Goal: Task Accomplishment & Management: Use online tool/utility

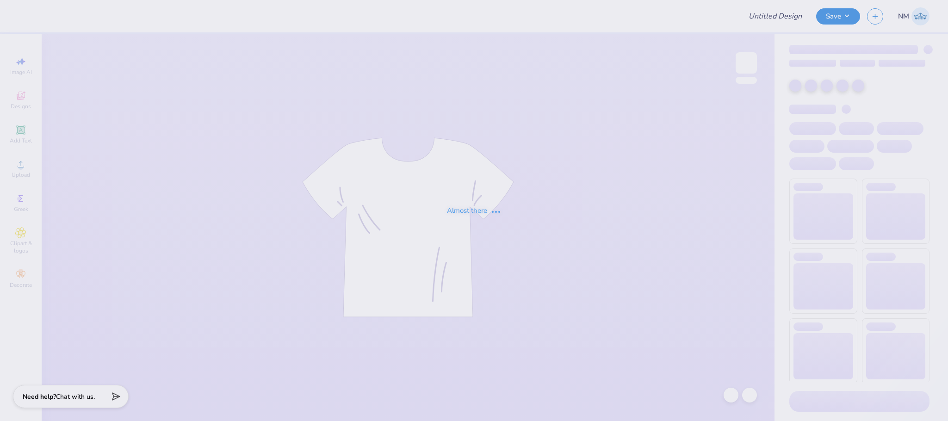
type input "Alpha Omicron Pi"
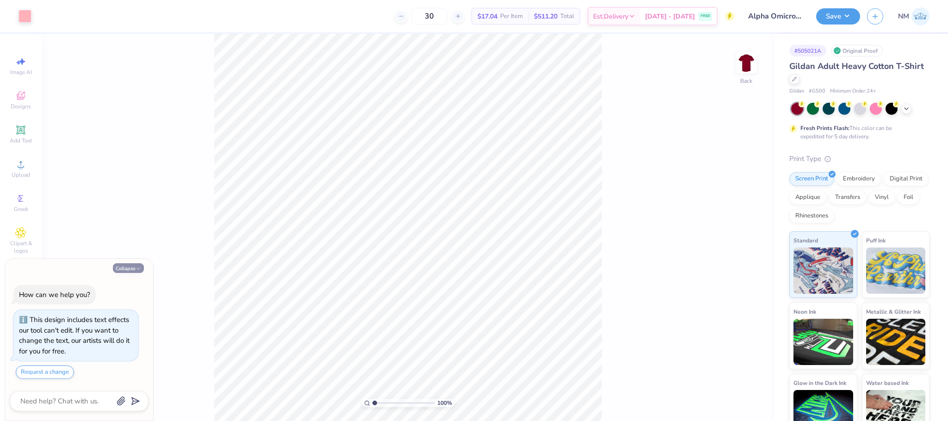
click at [131, 268] on button "Collapse" at bounding box center [128, 268] width 31 height 10
type textarea "x"
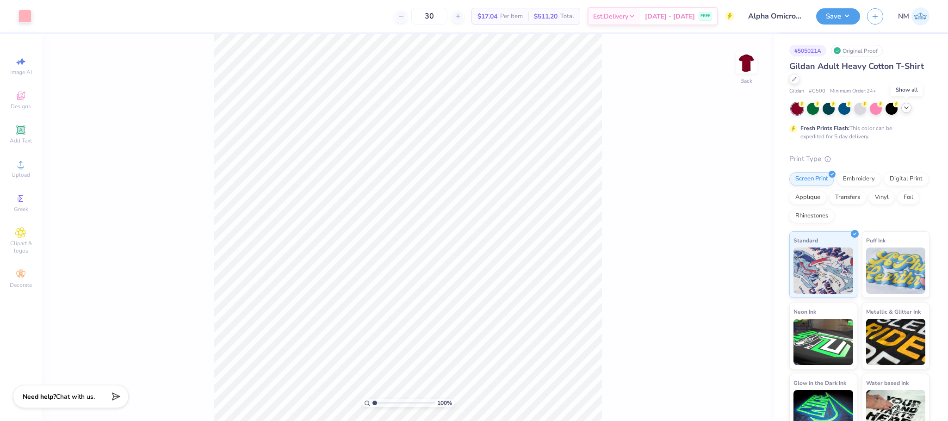
click at [904, 110] on icon at bounding box center [906, 107] width 7 height 7
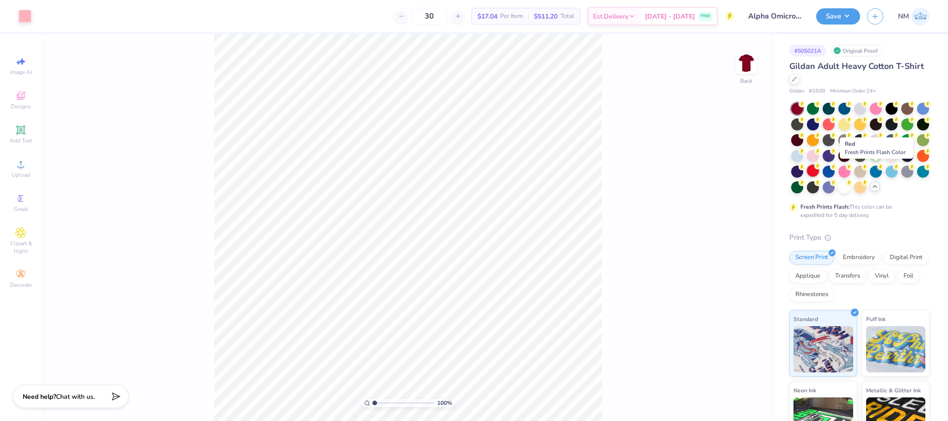
click at [819, 169] on div at bounding box center [813, 171] width 12 height 12
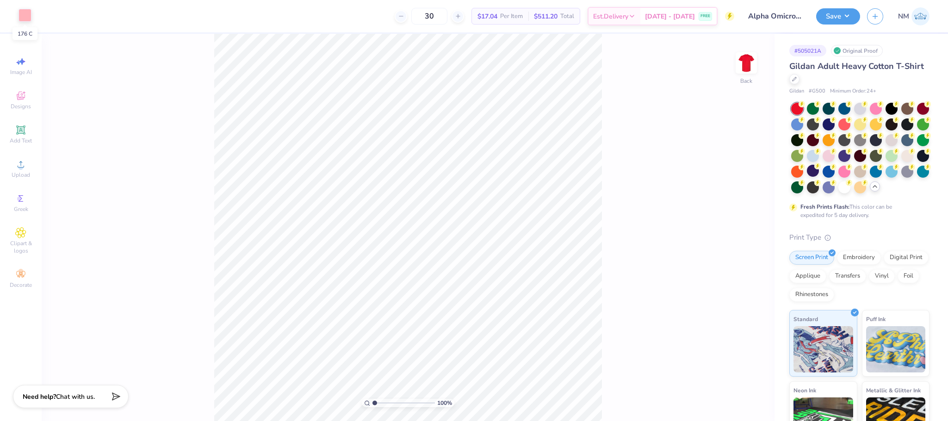
click at [26, 16] on div at bounding box center [25, 15] width 13 height 13
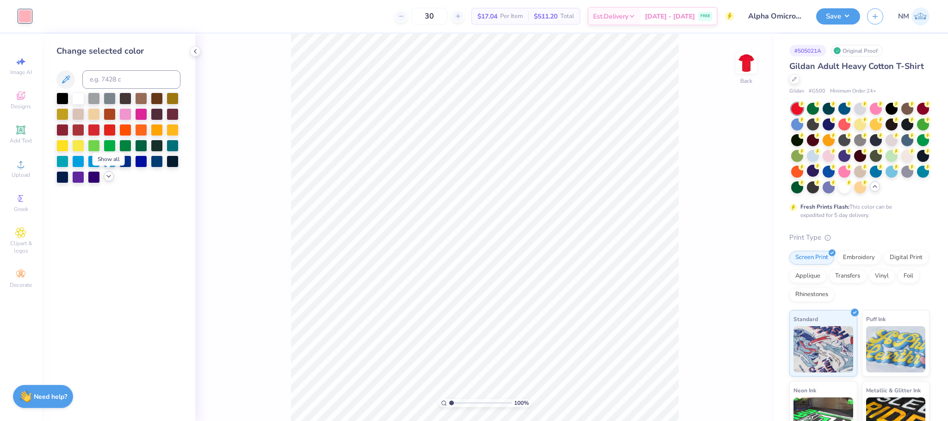
click at [107, 178] on icon at bounding box center [108, 176] width 7 height 7
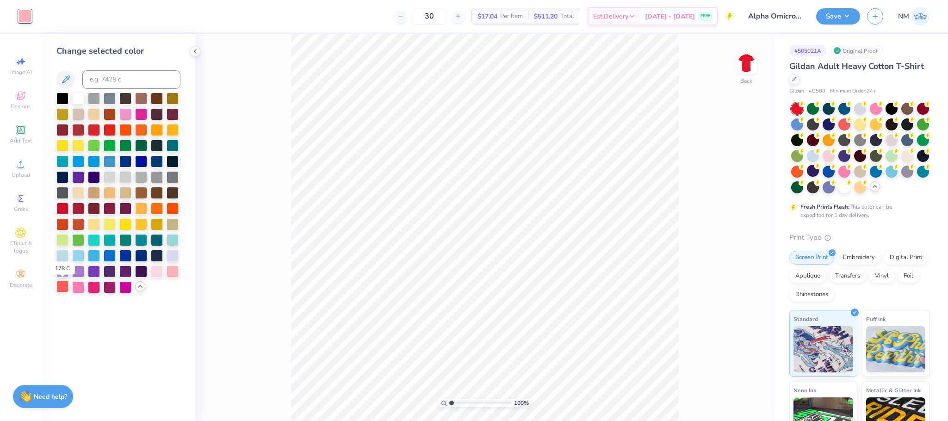
click at [64, 286] on div at bounding box center [62, 287] width 12 height 12
click at [79, 286] on div at bounding box center [78, 287] width 12 height 12
click at [93, 289] on div at bounding box center [94, 287] width 12 height 12
click at [107, 287] on div at bounding box center [110, 287] width 12 height 12
click at [107, 289] on div at bounding box center [110, 287] width 12 height 12
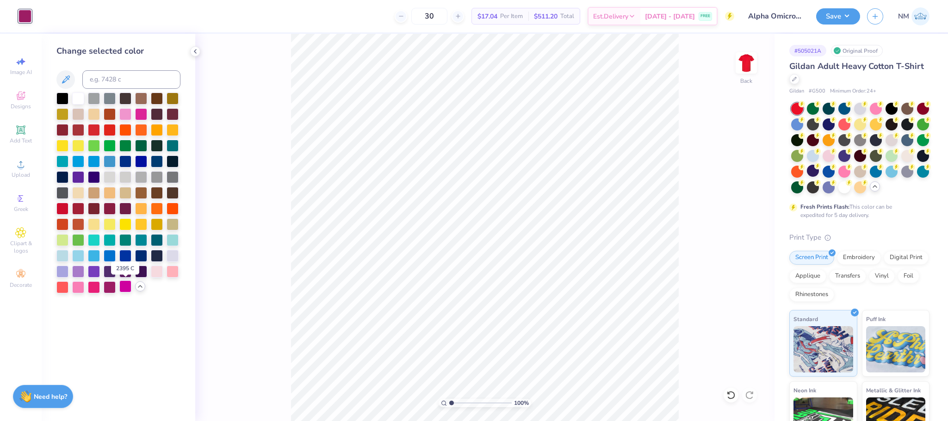
click at [131, 285] on div at bounding box center [125, 287] width 12 height 12
click at [81, 133] on div at bounding box center [78, 129] width 12 height 12
click at [58, 134] on div at bounding box center [62, 129] width 12 height 12
click at [154, 255] on div at bounding box center [157, 255] width 12 height 12
click at [198, 50] on icon at bounding box center [195, 51] width 7 height 7
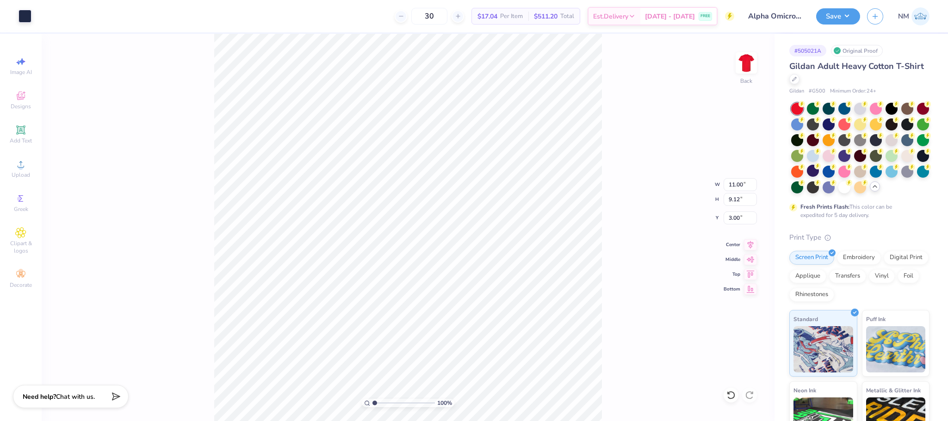
type input "3.00"
click at [843, 17] on button "Save" at bounding box center [839, 15] width 44 height 16
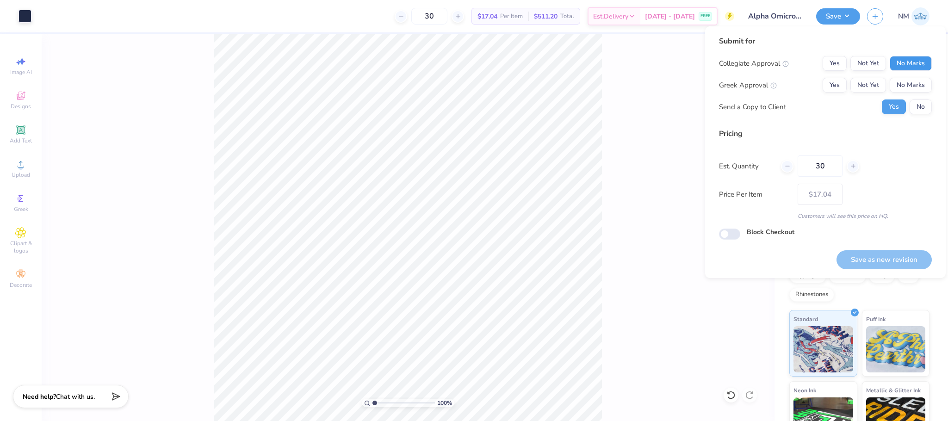
click at [903, 60] on button "No Marks" at bounding box center [911, 63] width 42 height 15
click at [843, 81] on button "Yes" at bounding box center [835, 85] width 24 height 15
click at [919, 104] on button "No" at bounding box center [921, 107] width 22 height 15
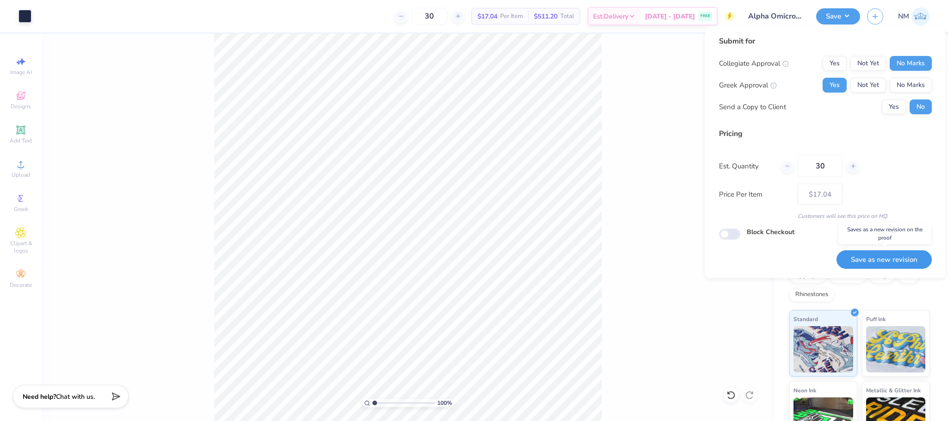
click at [859, 258] on button "Save as new revision" at bounding box center [884, 259] width 95 height 19
type input "$17.04"
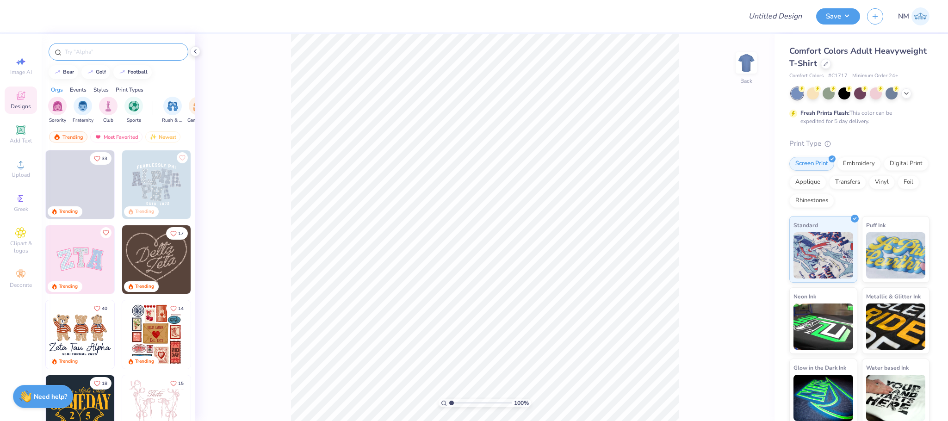
click at [98, 54] on input "text" at bounding box center [123, 51] width 118 height 9
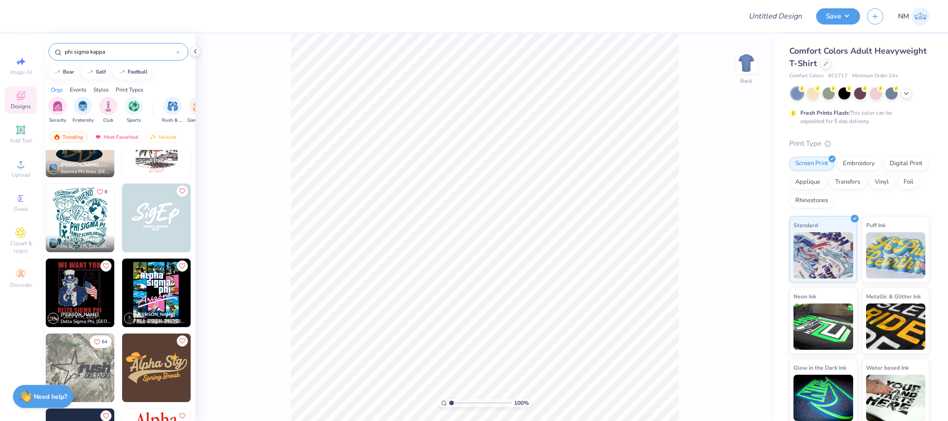
scroll to position [208, 0]
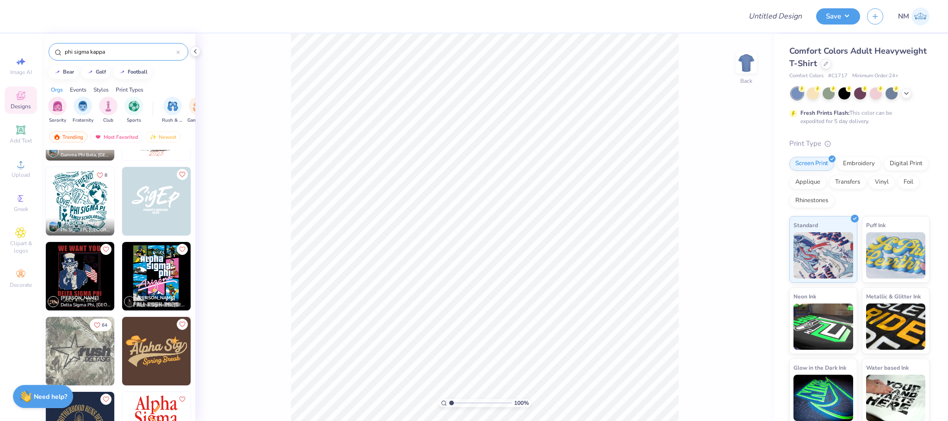
type input "phi sigma kappa"
click at [153, 231] on img at bounding box center [156, 201] width 69 height 69
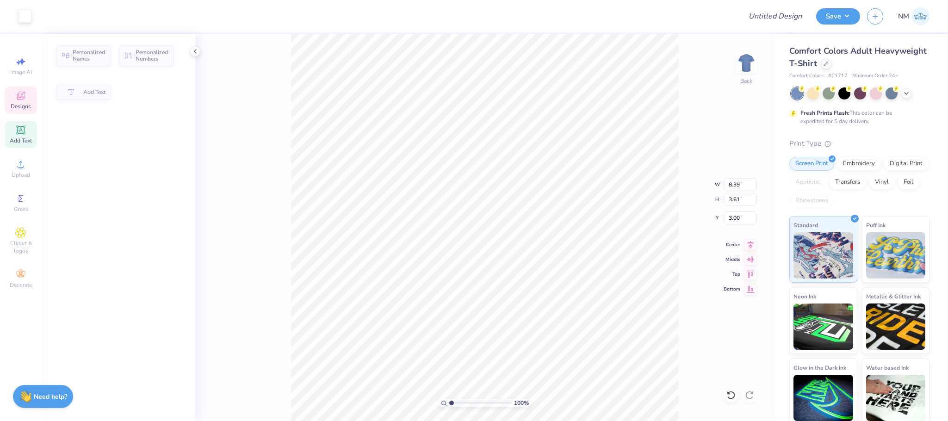
type input "3.61"
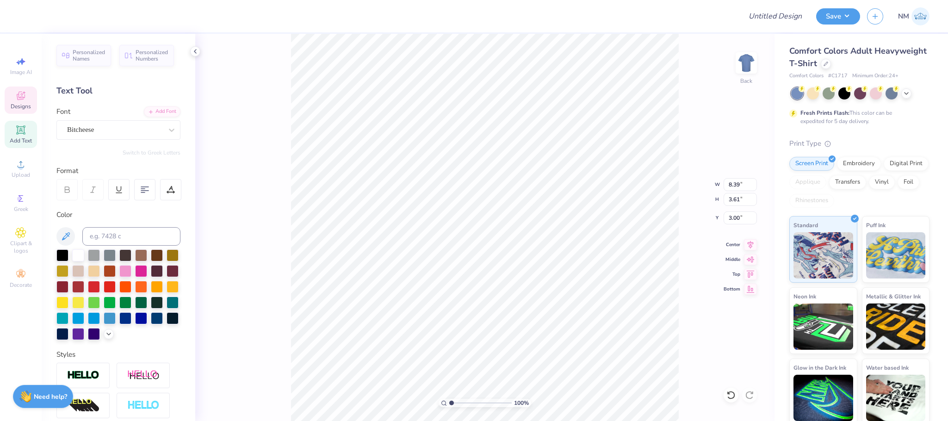
scroll to position [11, 1]
type textarea "SigKappa"
type input "2.77"
type textarea "P"
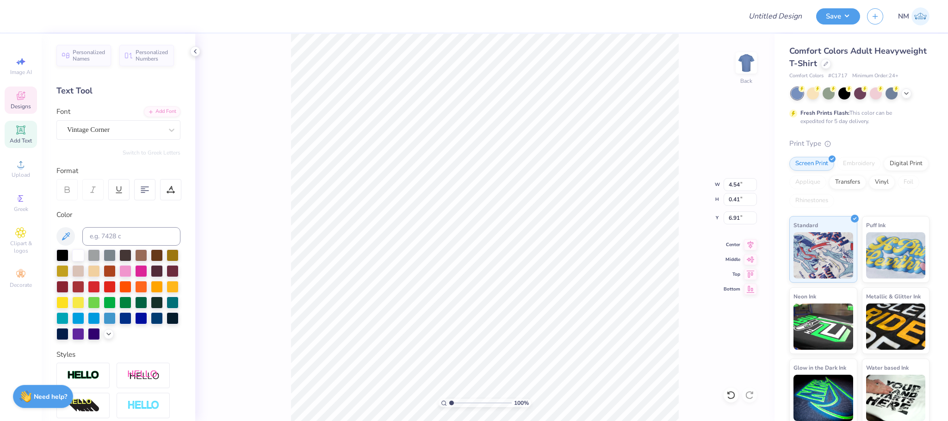
scroll to position [11, 3]
type textarea "FALL RUSH"
type input "7.02"
type input "7.69"
click at [840, 15] on button "Save" at bounding box center [839, 15] width 44 height 16
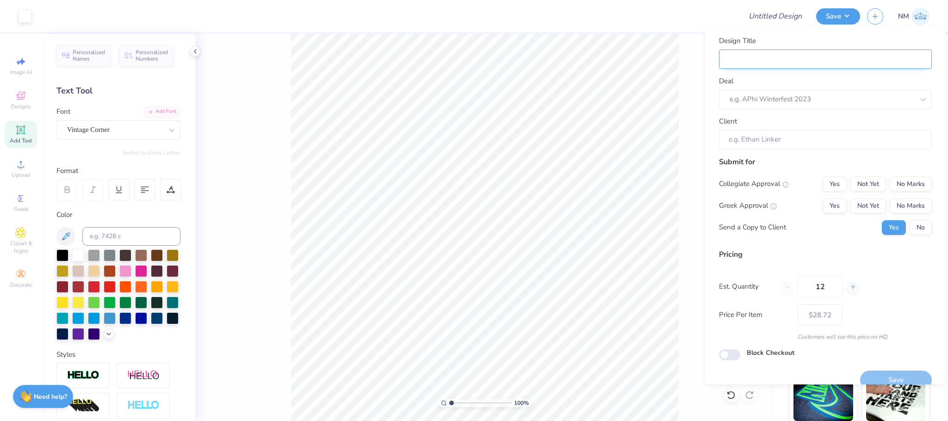
click at [774, 50] on input "Design Title" at bounding box center [825, 60] width 213 height 20
type input "p"
type input "ph"
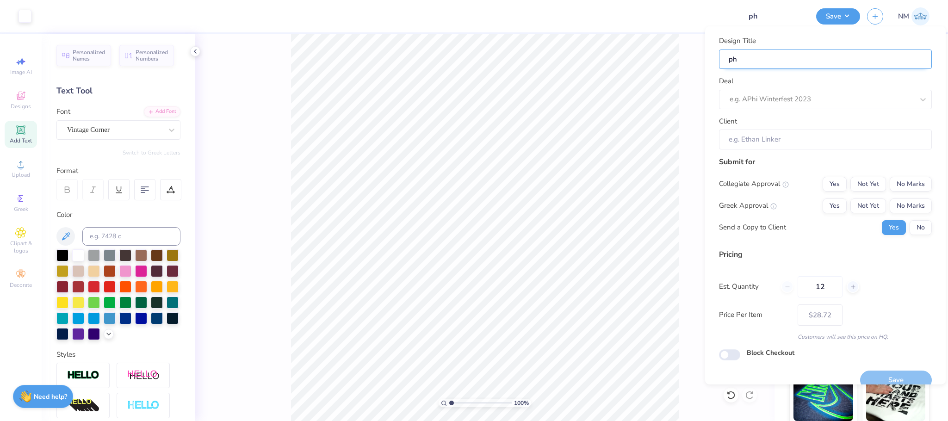
type input "phi"
type input "phi s"
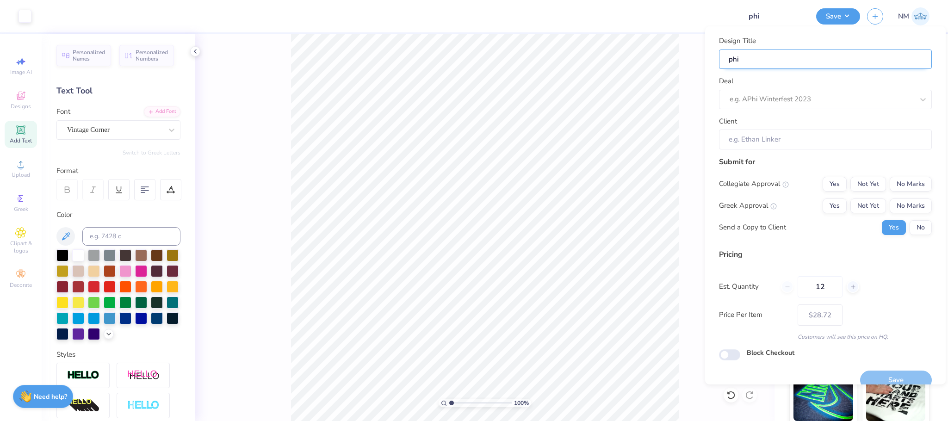
type input "phi s"
type input "phi si"
type input "phi sig"
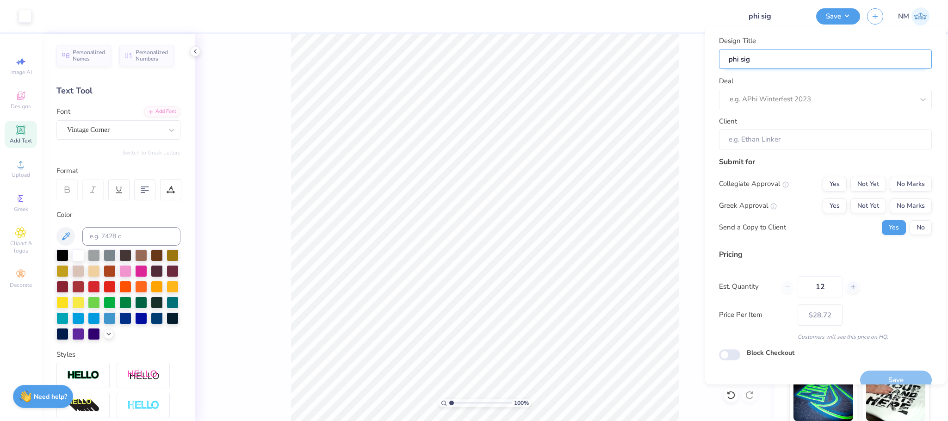
type input "phi sigm"
type input "phi sigma"
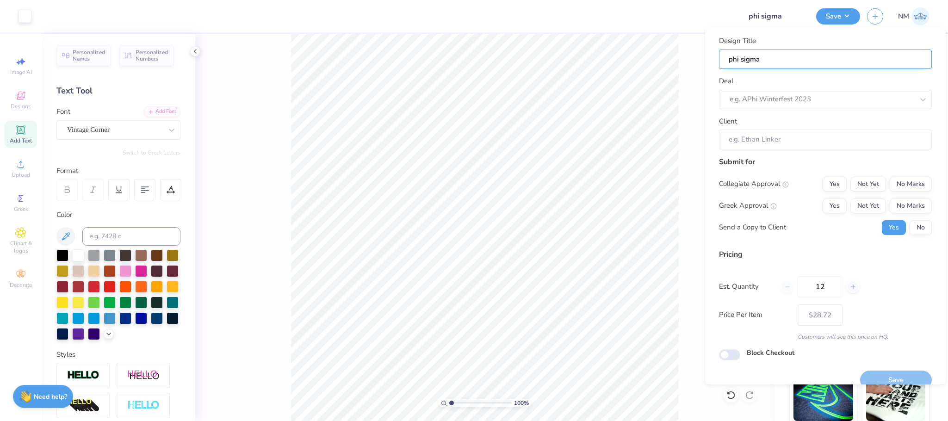
type input "phi sigma"
type input "phi sigma k"
type input "phi sigma ka"
type input "phi sigma kap"
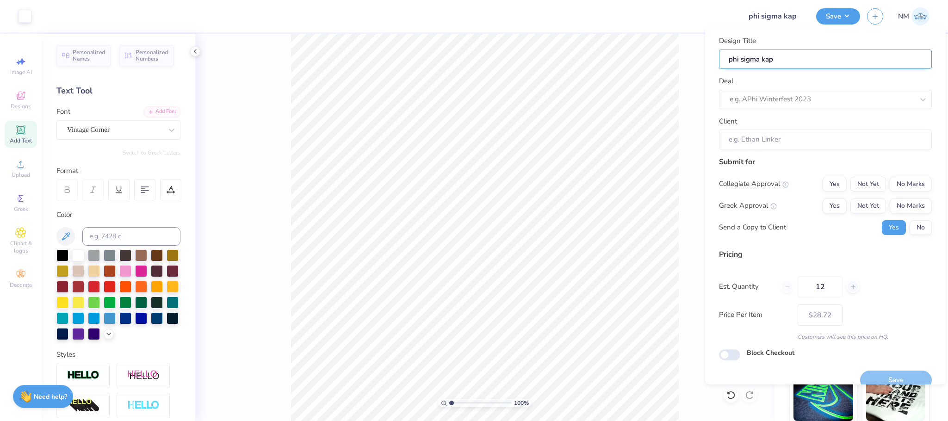
type input "phi sigma [PERSON_NAME]"
type input "phi sigma kappa"
click at [776, 95] on div at bounding box center [822, 99] width 184 height 12
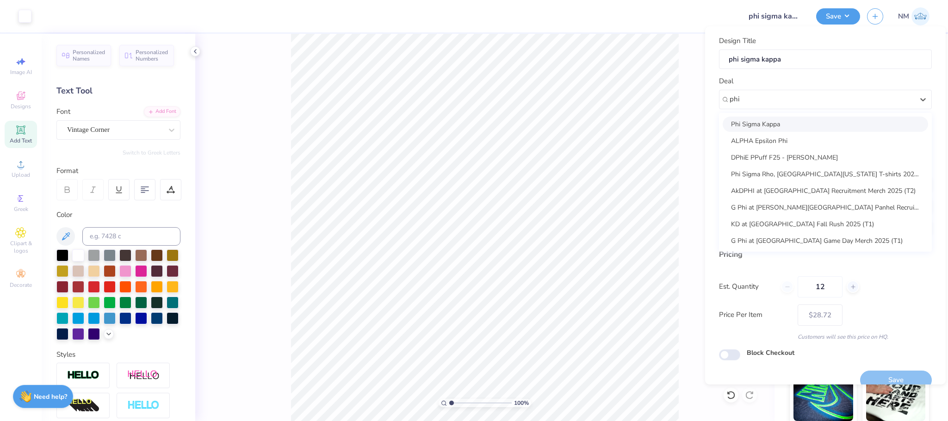
click at [768, 117] on div "Phi Sigma Kappa" at bounding box center [826, 124] width 206 height 15
type input "phi"
type input "[PERSON_NAME] ."
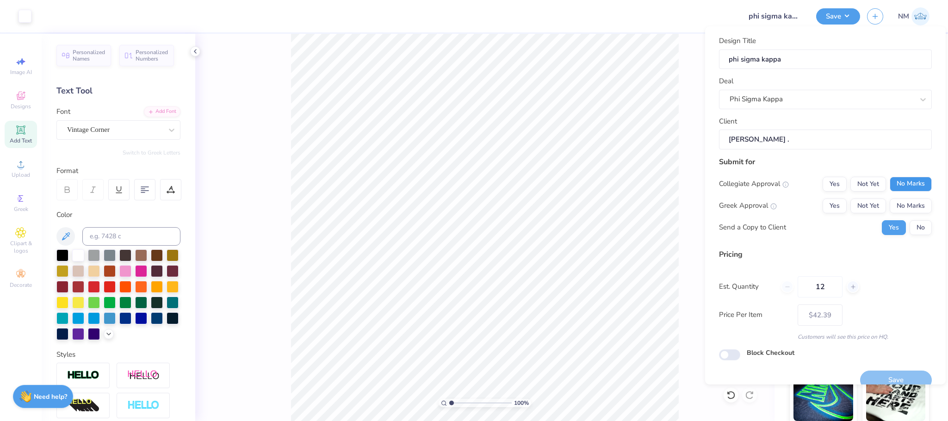
click at [892, 178] on button "No Marks" at bounding box center [911, 184] width 42 height 15
click at [853, 203] on button "Not Yet" at bounding box center [869, 206] width 36 height 15
type input "$33.04"
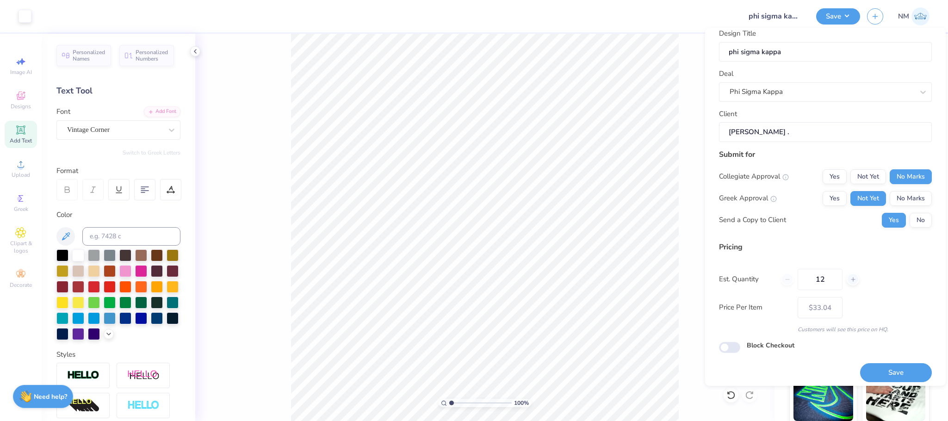
scroll to position [15, 0]
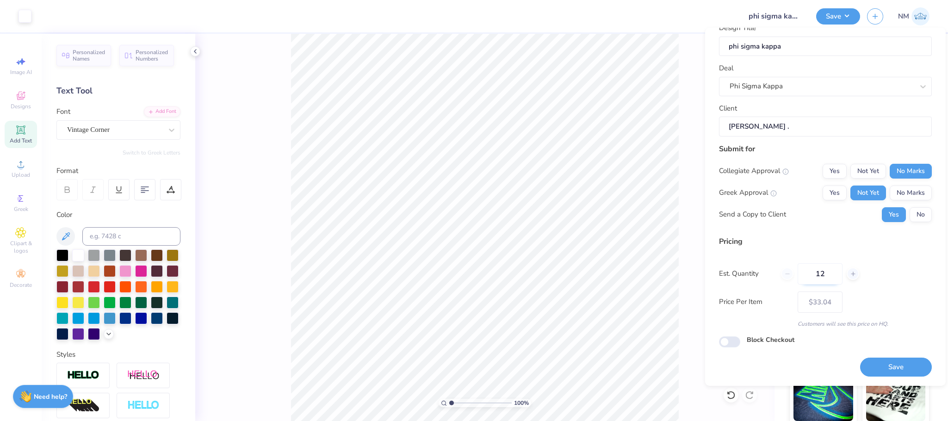
click at [834, 273] on input "12" at bounding box center [820, 273] width 45 height 21
type input "1"
type input "80"
type input "$18.68"
type input "80"
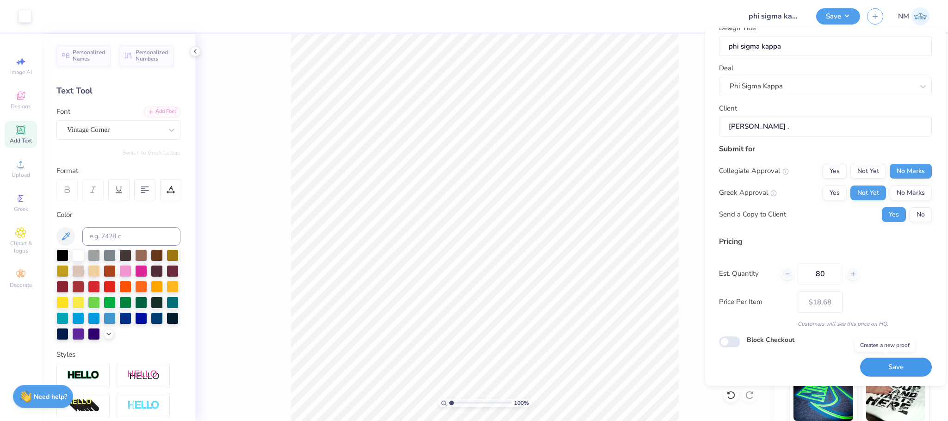
click at [886, 367] on button "Save" at bounding box center [896, 367] width 72 height 19
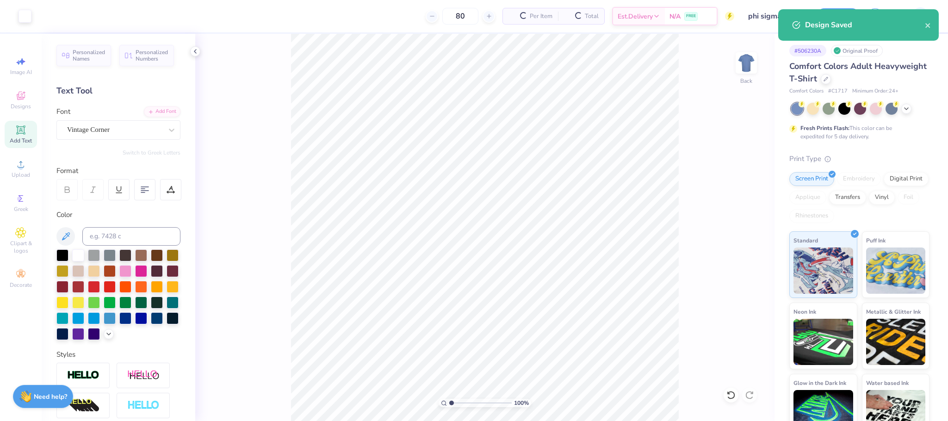
type input "– –"
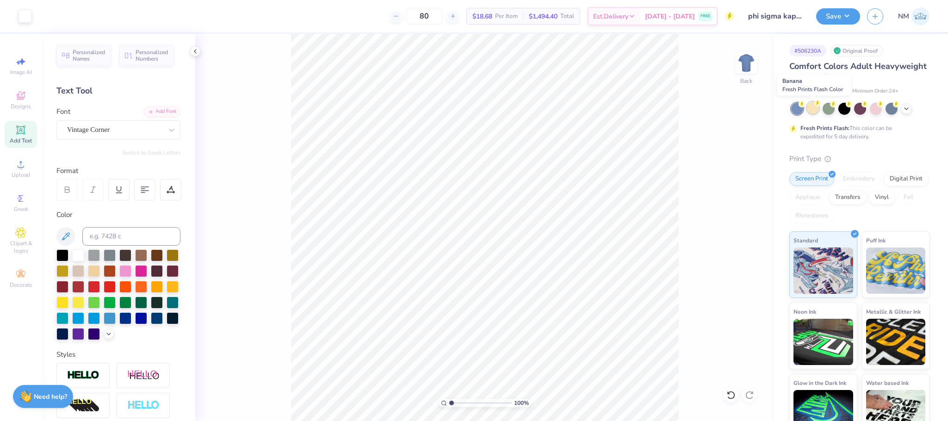
click at [816, 107] on div at bounding box center [813, 108] width 12 height 12
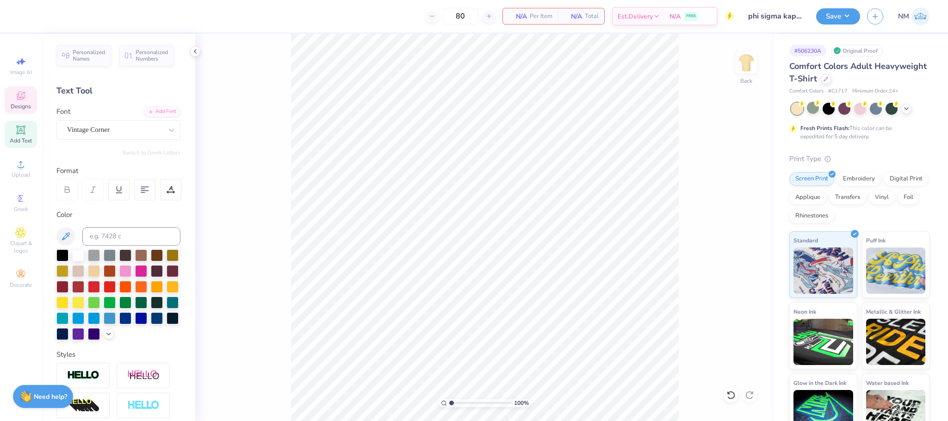
click at [25, 96] on icon at bounding box center [20, 95] width 11 height 11
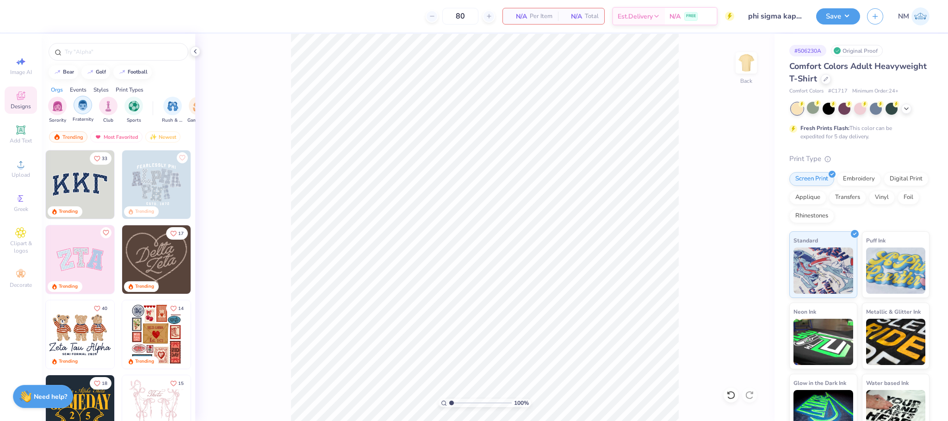
click at [83, 114] on div "filter for Fraternity" at bounding box center [83, 105] width 19 height 19
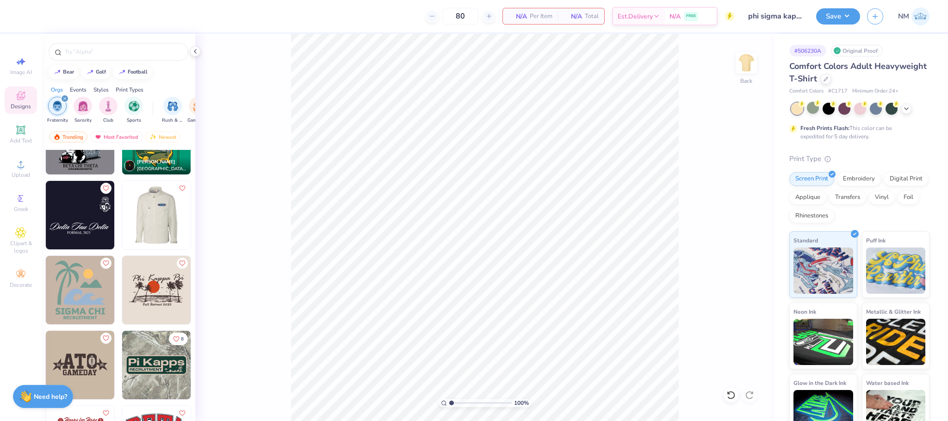
scroll to position [2233, 0]
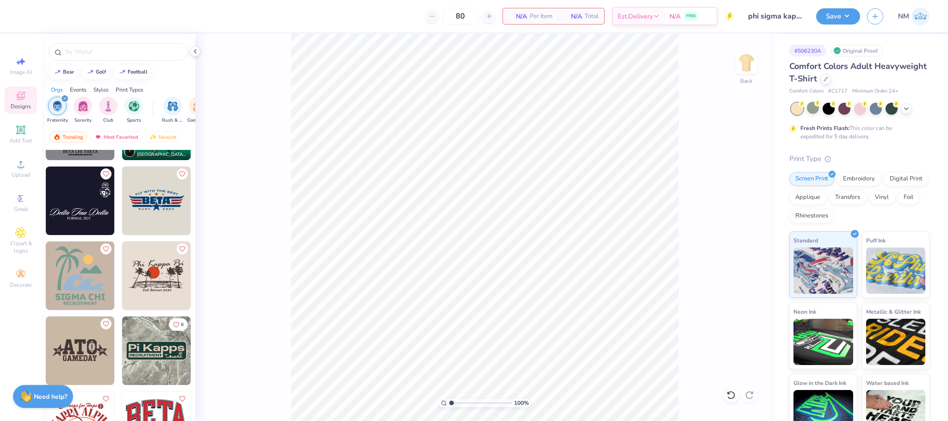
click at [158, 282] on img at bounding box center [156, 276] width 69 height 69
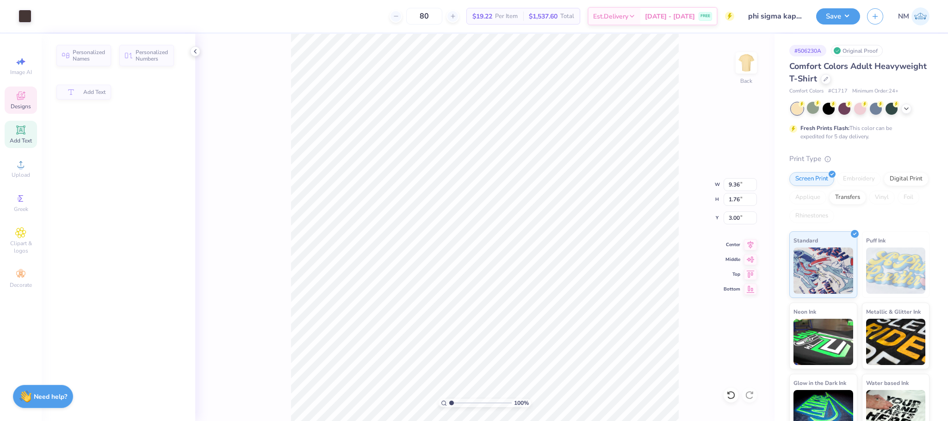
type input "9.36"
type input "1.76"
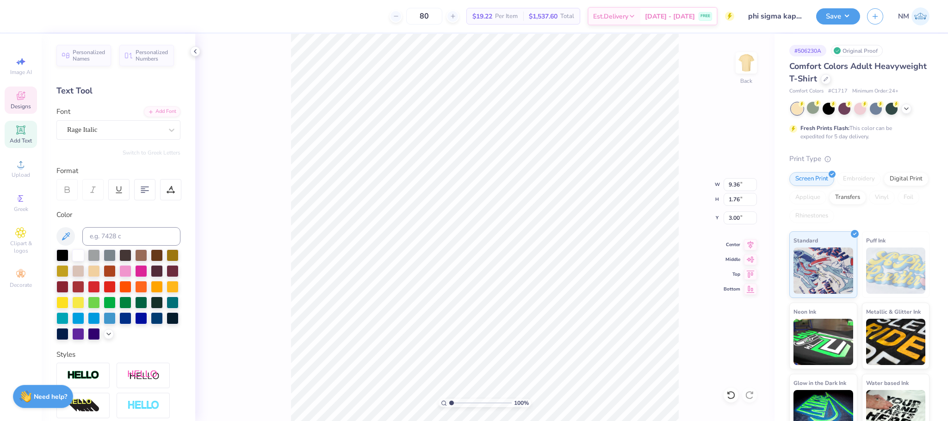
scroll to position [11, 2]
type textarea "Phi Kappa Sigma"
type textarea "Fall Rush 2025"
type input "2.81"
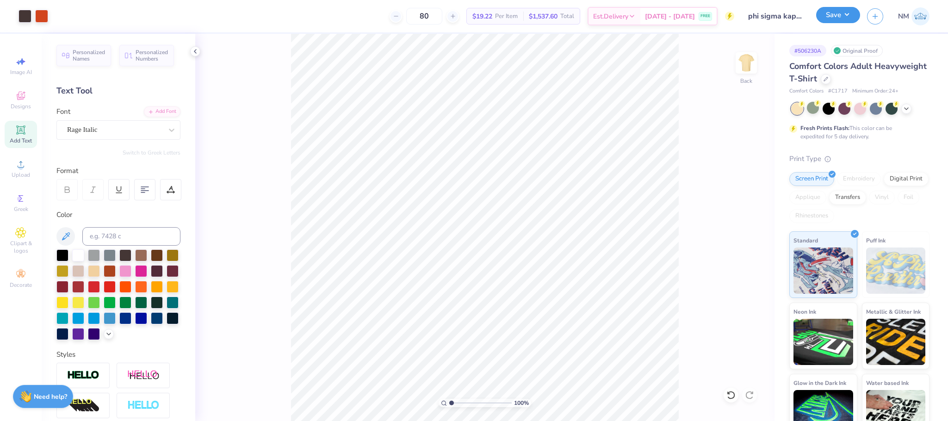
click at [841, 14] on button "Save" at bounding box center [839, 15] width 44 height 16
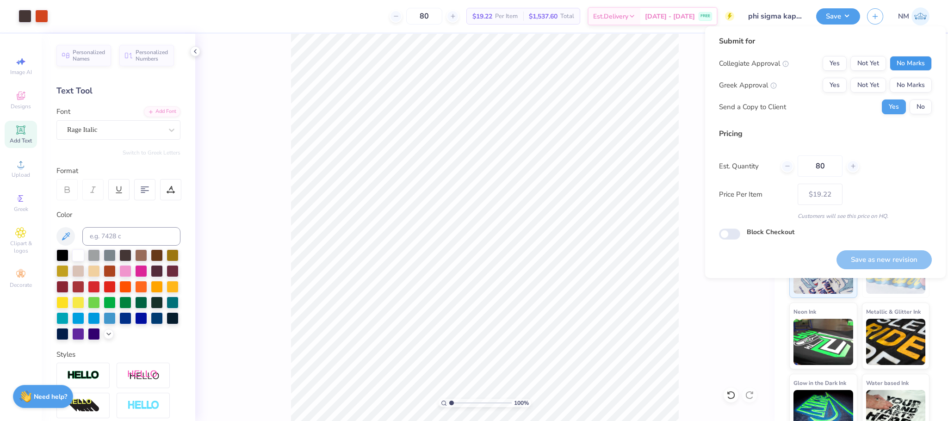
click at [927, 64] on button "No Marks" at bounding box center [911, 63] width 42 height 15
click at [868, 84] on button "Not Yet" at bounding box center [869, 85] width 36 height 15
click at [909, 259] on button "Save as new revision" at bounding box center [884, 259] width 95 height 19
type input "$19.22"
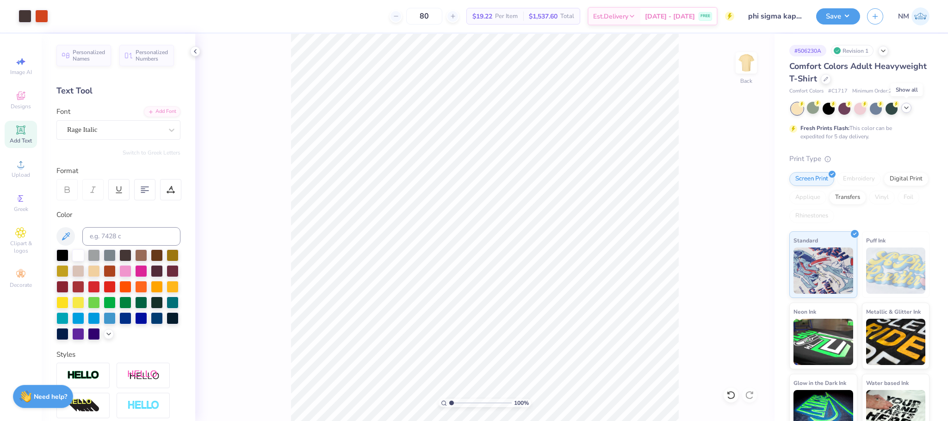
click at [908, 110] on icon at bounding box center [906, 107] width 7 height 7
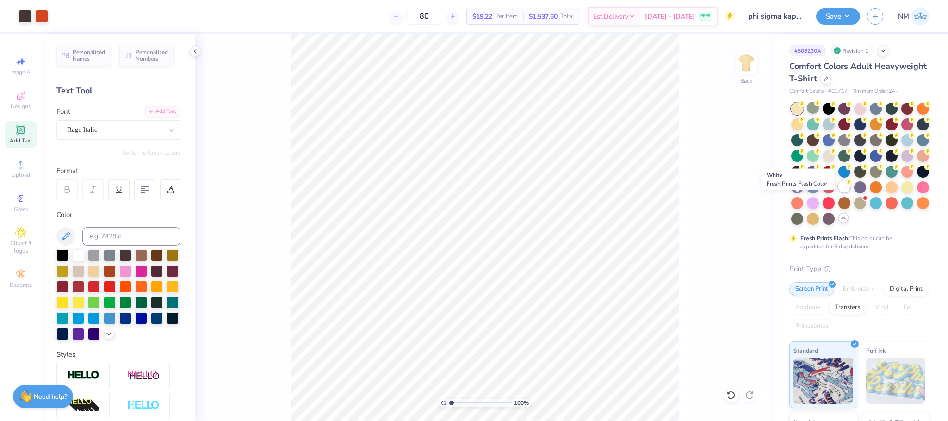
click at [839, 193] on div at bounding box center [845, 187] width 12 height 12
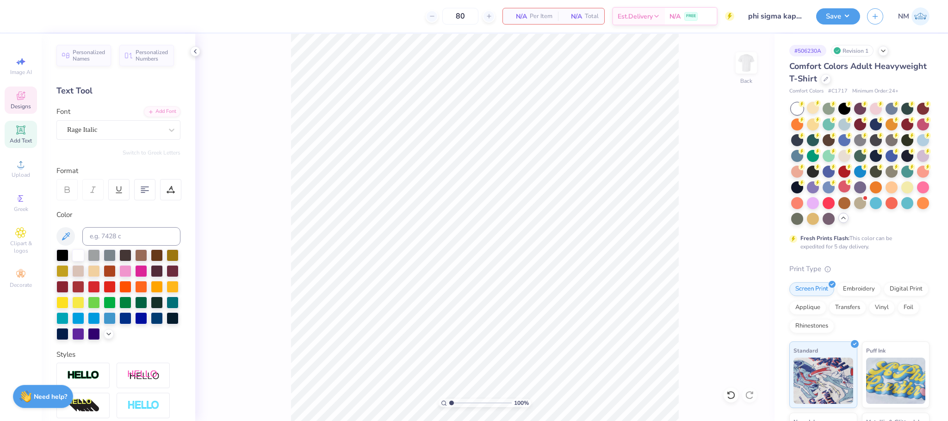
click at [19, 105] on span "Designs" at bounding box center [21, 106] width 20 height 7
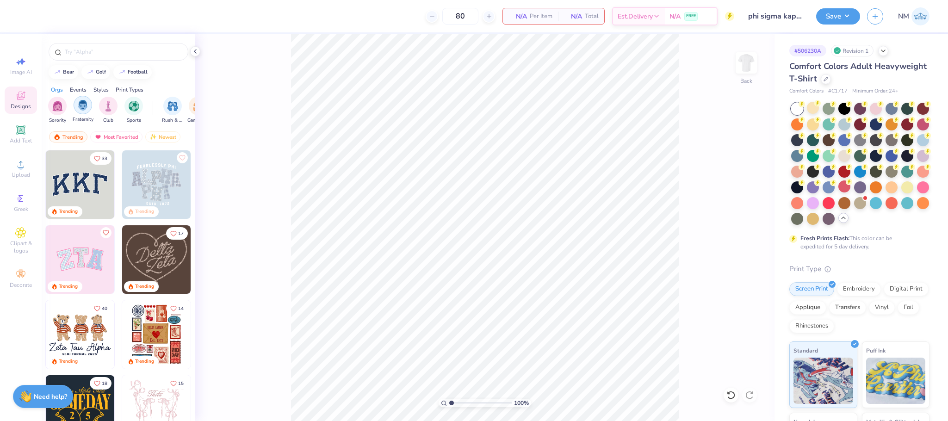
click at [78, 105] on img "filter for Fraternity" at bounding box center [83, 105] width 10 height 11
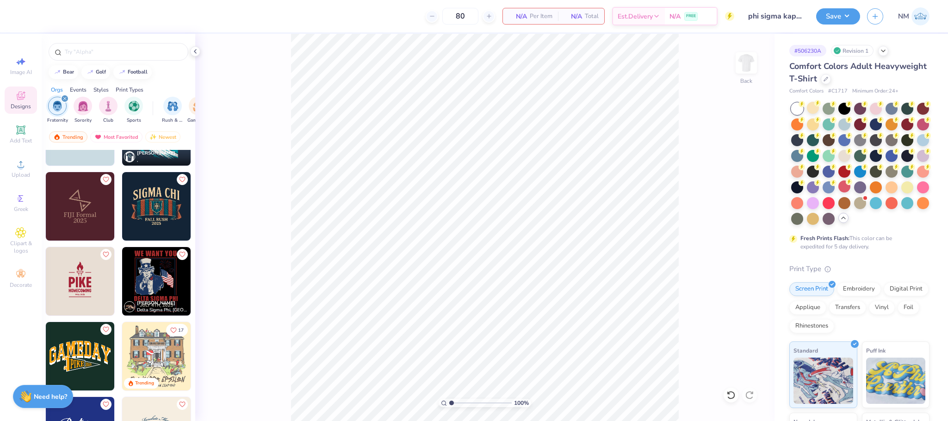
scroll to position [439, 0]
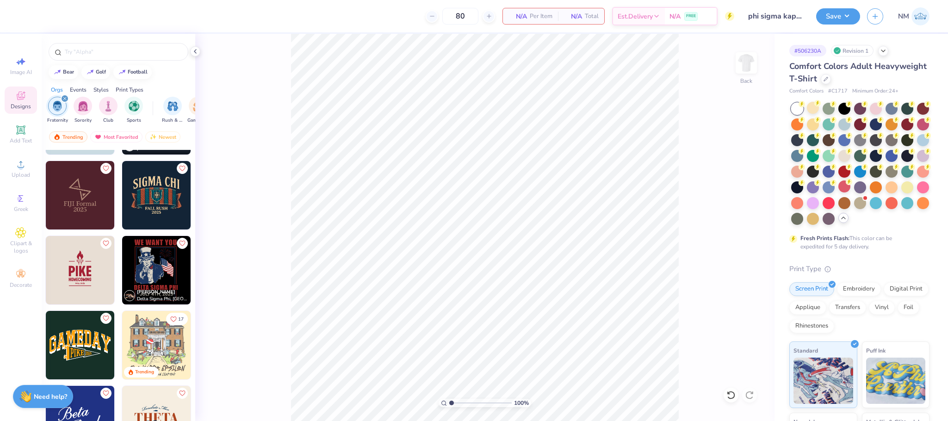
click at [143, 287] on div "[PERSON_NAME] Delta Sigma Phi, [GEOGRAPHIC_DATA]" at bounding box center [156, 296] width 69 height 18
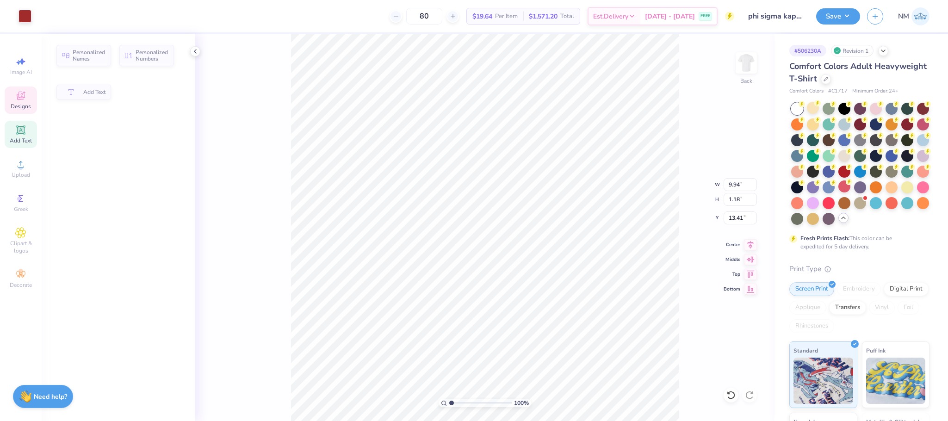
type input "1.18"
type input "13.41"
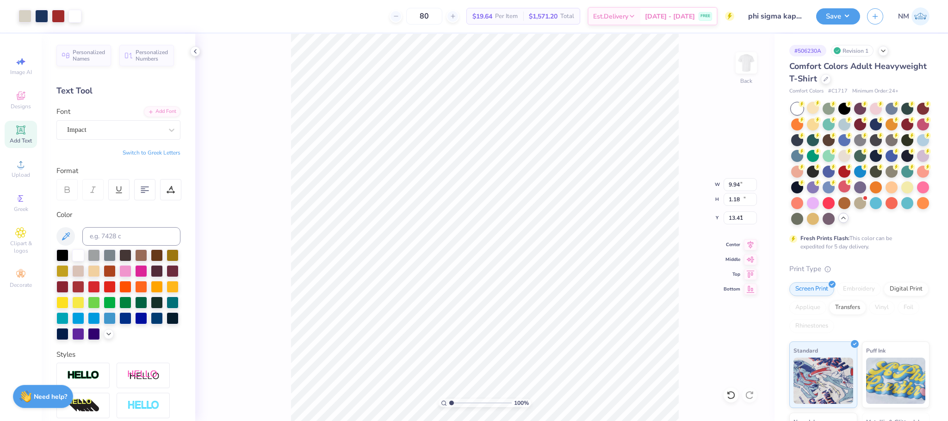
type input "14.08"
type input "3.00"
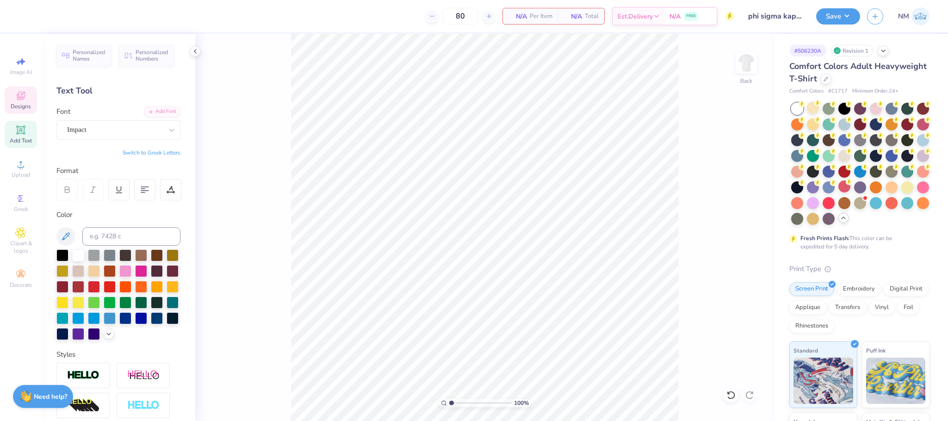
click at [12, 99] on div "Designs" at bounding box center [21, 100] width 32 height 27
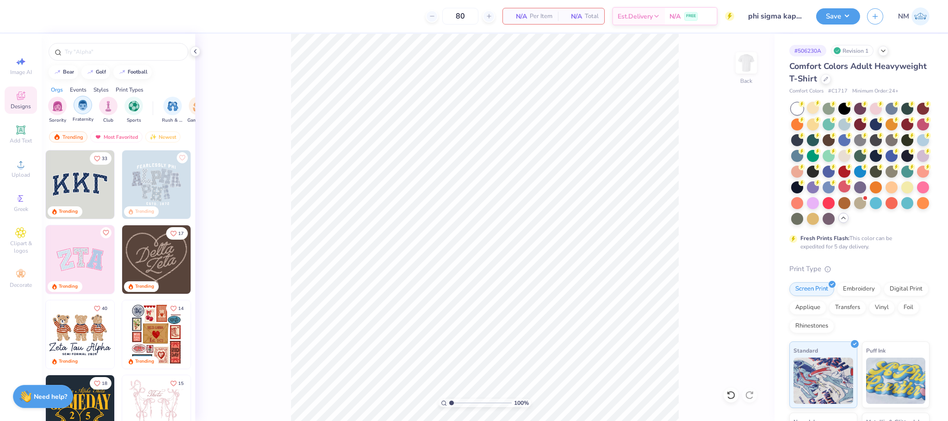
click at [87, 107] on img "filter for Fraternity" at bounding box center [83, 105] width 10 height 11
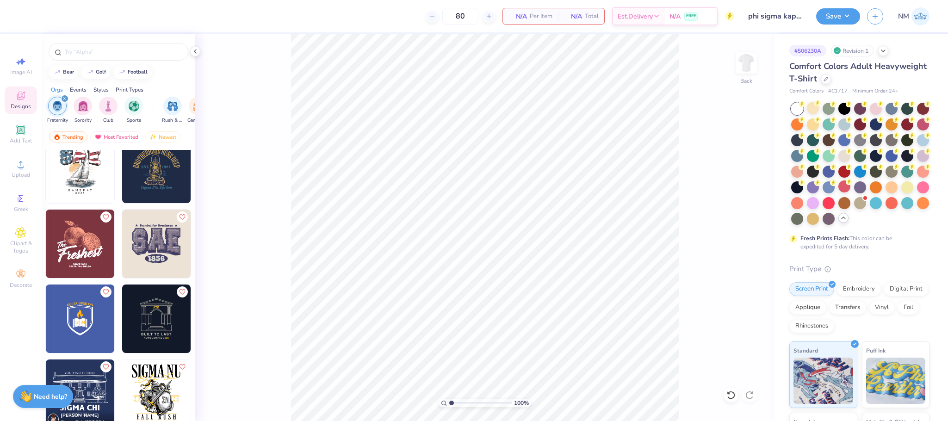
scroll to position [1817, 0]
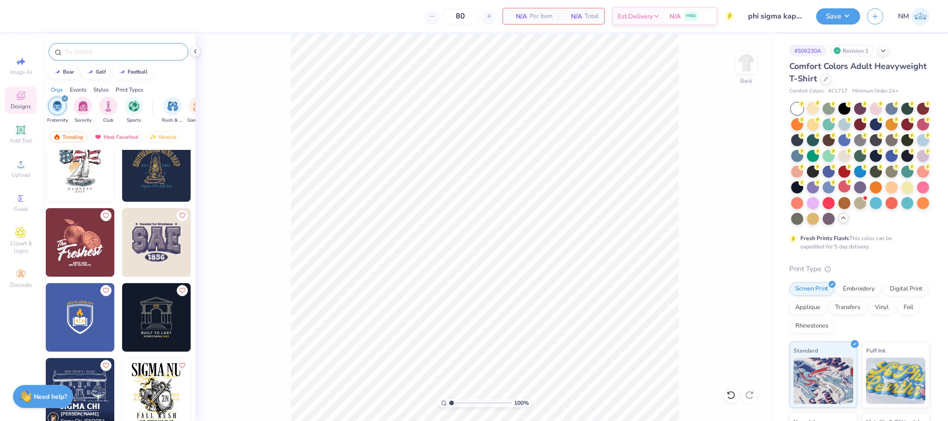
click at [68, 54] on input "text" at bounding box center [123, 51] width 118 height 9
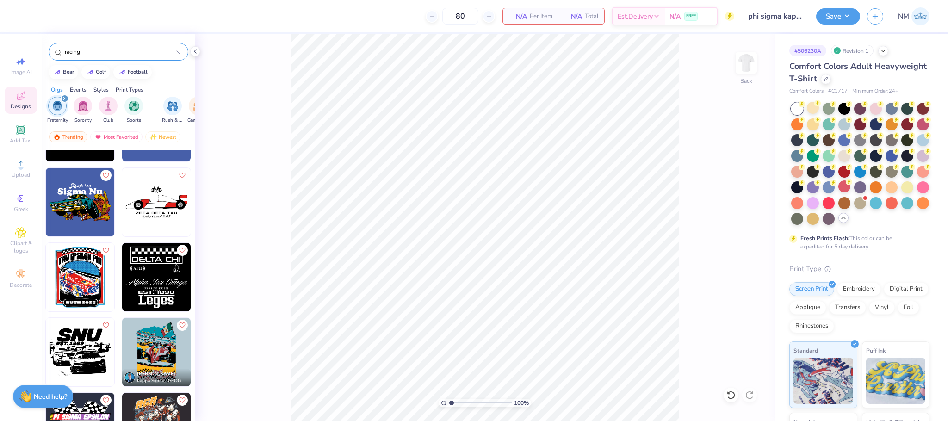
scroll to position [208, 0]
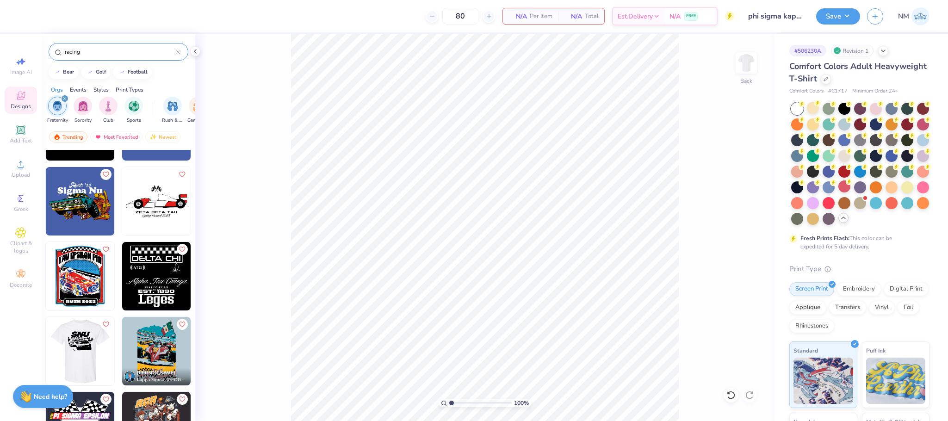
type input "racing"
click at [85, 340] on img at bounding box center [80, 351] width 69 height 69
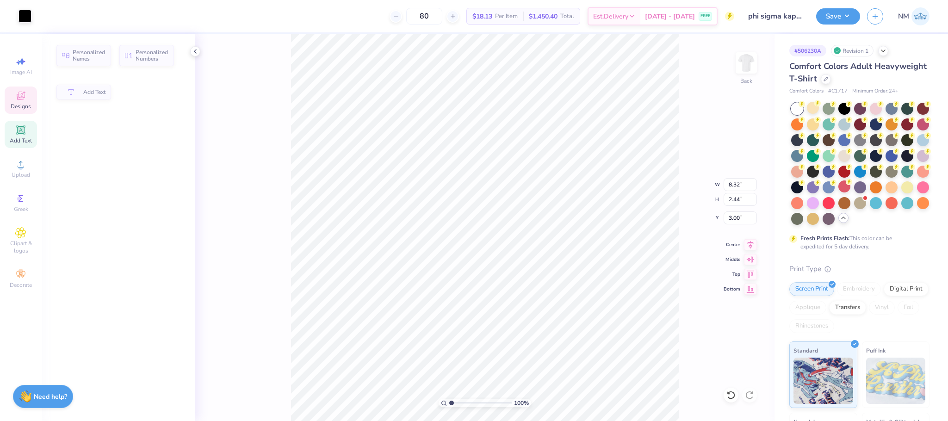
type input "8.32"
type input "2.44"
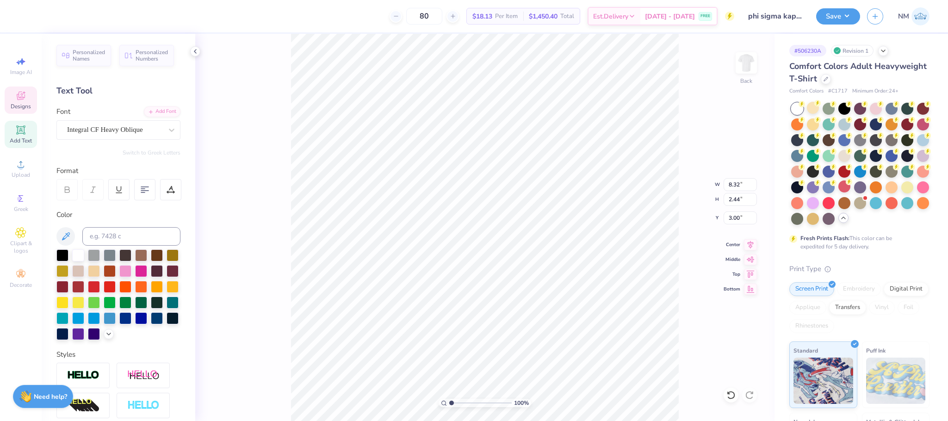
scroll to position [11, 1]
type textarea "PSK"
click at [849, 11] on button "Save" at bounding box center [839, 15] width 44 height 16
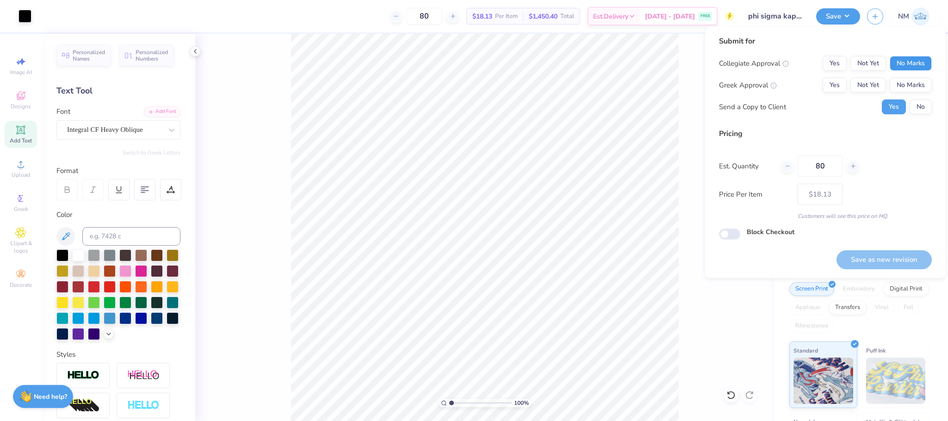
click at [910, 56] on button "No Marks" at bounding box center [911, 63] width 42 height 15
click at [866, 81] on button "Not Yet" at bounding box center [869, 85] width 36 height 15
click at [896, 254] on button "Save as new revision" at bounding box center [884, 259] width 95 height 19
type input "$18.13"
